Goal: Obtain resource: Download file/media

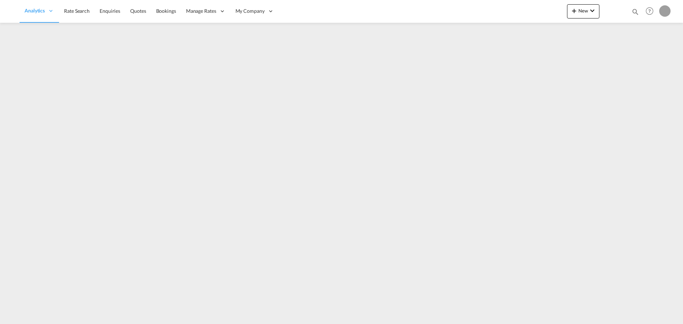
click at [632, 10] on md-icon "icon-magnify" at bounding box center [636, 12] width 8 height 8
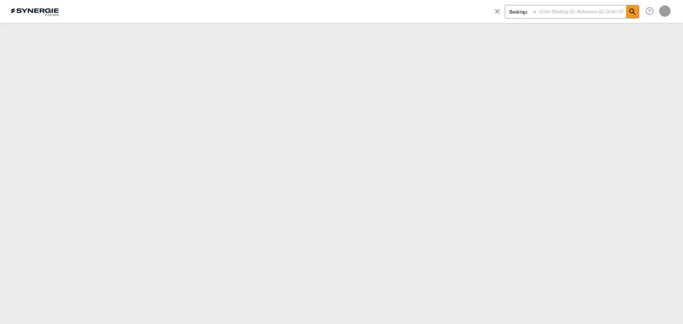
click at [528, 10] on select "Bookings Quotes Enquiries" at bounding box center [522, 11] width 34 height 13
select select "Quotes"
click at [505, 5] on select "Bookings Quotes Enquiries" at bounding box center [522, 11] width 34 height 13
click at [572, 15] on input at bounding box center [582, 11] width 89 height 12
paste input "SYC000014385"
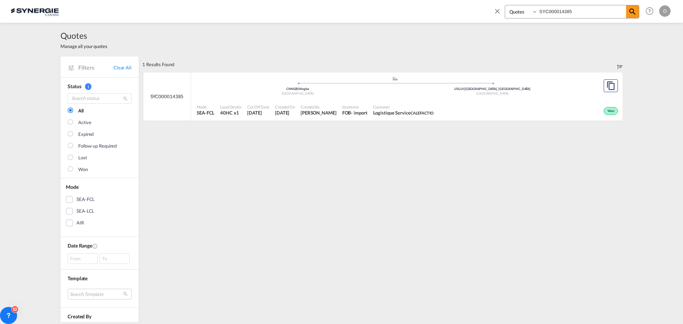
click at [391, 112] on span "Logistique Service CALEFACTIO" at bounding box center [403, 113] width 60 height 6
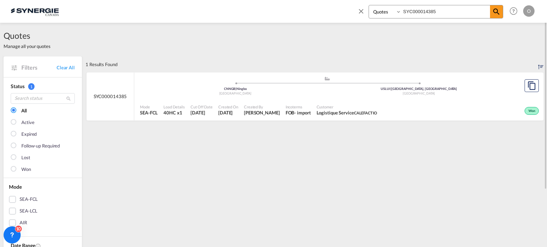
drag, startPoint x: 440, startPoint y: 12, endPoint x: 392, endPoint y: 16, distance: 48.2
click at [392, 16] on div "Bookings Quotes Enquiries SYC000014385" at bounding box center [435, 12] width 135 height 14
paste input "3920"
click at [298, 115] on div "- import" at bounding box center [302, 113] width 16 height 6
drag, startPoint x: 441, startPoint y: 11, endPoint x: 331, endPoint y: 4, distance: 110.9
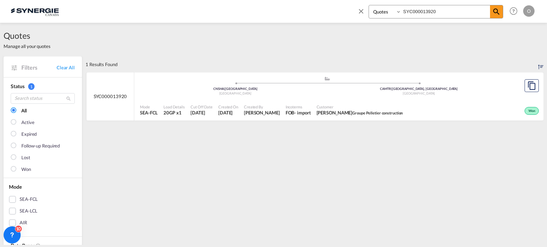
click at [331, 4] on div "Bookings Quotes Enquiries SYC000013920 Help Resources Product Release O My Prof…" at bounding box center [273, 11] width 525 height 22
paste input "4093"
type input "SYC000014093"
click at [367, 112] on span "GUILLAUME PELLETIER Groupe Pelletier construction" at bounding box center [361, 113] width 86 height 6
drag, startPoint x: 440, startPoint y: 14, endPoint x: 404, endPoint y: 13, distance: 36.0
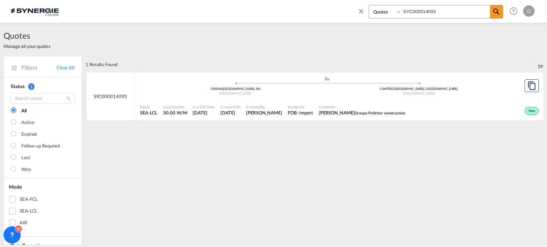
click at [404, 13] on input "SYC000014093" at bounding box center [445, 11] width 89 height 12
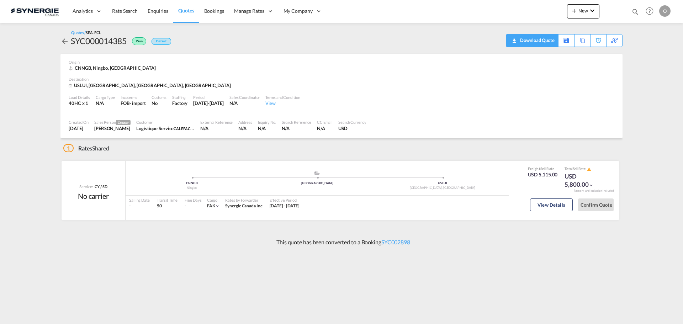
click at [546, 42] on div "Download Quote" at bounding box center [536, 40] width 36 height 11
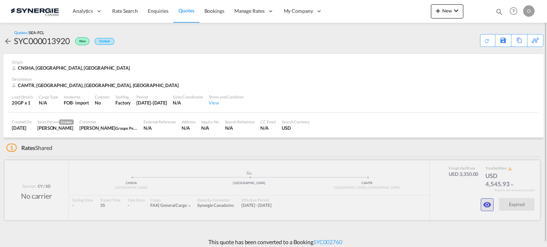
click at [485, 205] on md-icon "icon-eye" at bounding box center [487, 205] width 9 height 9
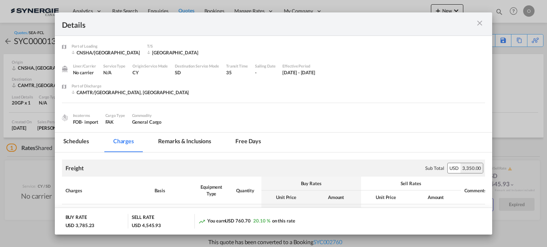
click at [483, 22] on md-icon "icon-close m-3 fg-AAA8AD cursor" at bounding box center [479, 23] width 9 height 9
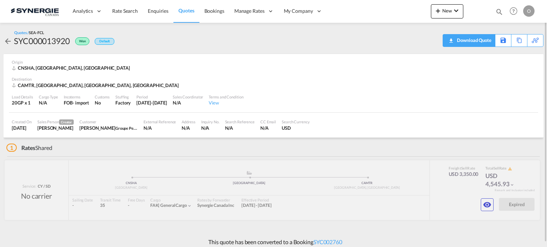
click at [482, 43] on div "Download Quote" at bounding box center [473, 40] width 36 height 11
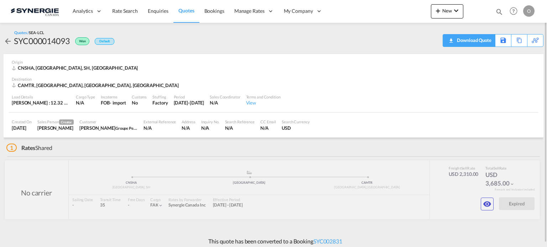
click at [482, 42] on div "Download Quote" at bounding box center [473, 40] width 36 height 11
click at [485, 203] on md-icon "icon-eye" at bounding box center [487, 204] width 9 height 9
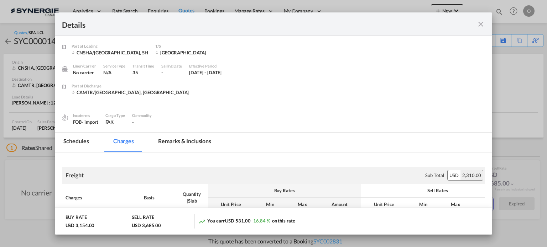
scroll to position [71, 0]
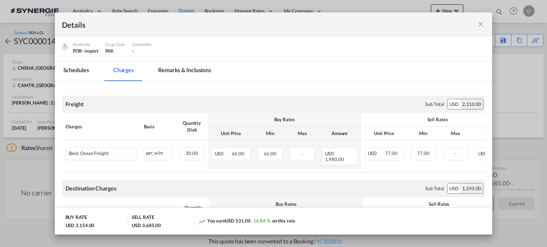
click at [196, 71] on md-tab-item "Remarks & Inclusions" at bounding box center [184, 72] width 70 height 20
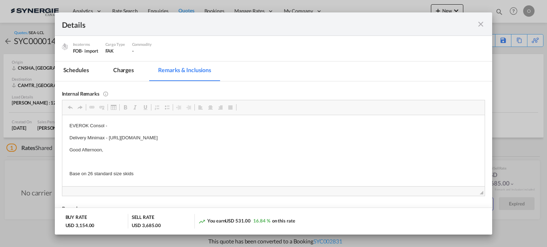
scroll to position [7, 0]
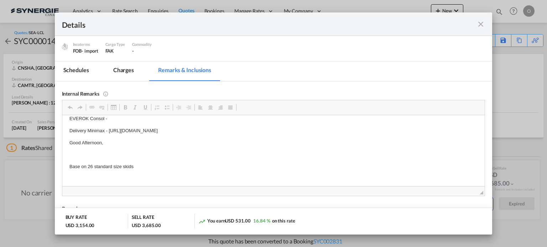
drag, startPoint x: 109, startPoint y: 137, endPoint x: 174, endPoint y: 137, distance: 65.5
drag, startPoint x: 109, startPoint y: 130, endPoint x: 295, endPoint y: 130, distance: 186.5
click at [295, 130] on p "Delivery Minimax - https://app.frontapp.com/open/cnv_q483d8v?key=AcRmIH7woYvZIe…" at bounding box center [273, 130] width 408 height 7
click at [285, 138] on span "Copy" at bounding box center [287, 136] width 22 height 10
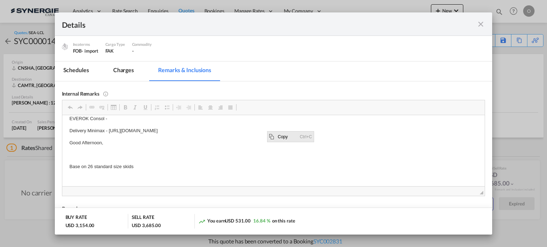
copy p "https://app.frontapp.com/open/cnv_q483d8v?key=AcRmIH7woYvZIev4EEpasgSJqzi4pUy7"
click at [261, 153] on p "Editor, editor6" at bounding box center [273, 154] width 408 height 7
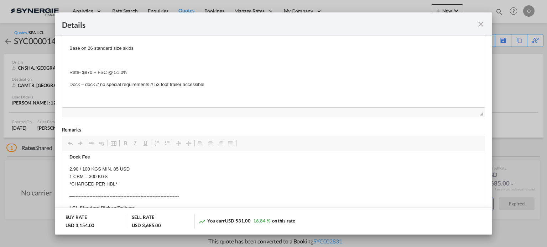
scroll to position [21, 0]
